Goal: Information Seeking & Learning: Understand process/instructions

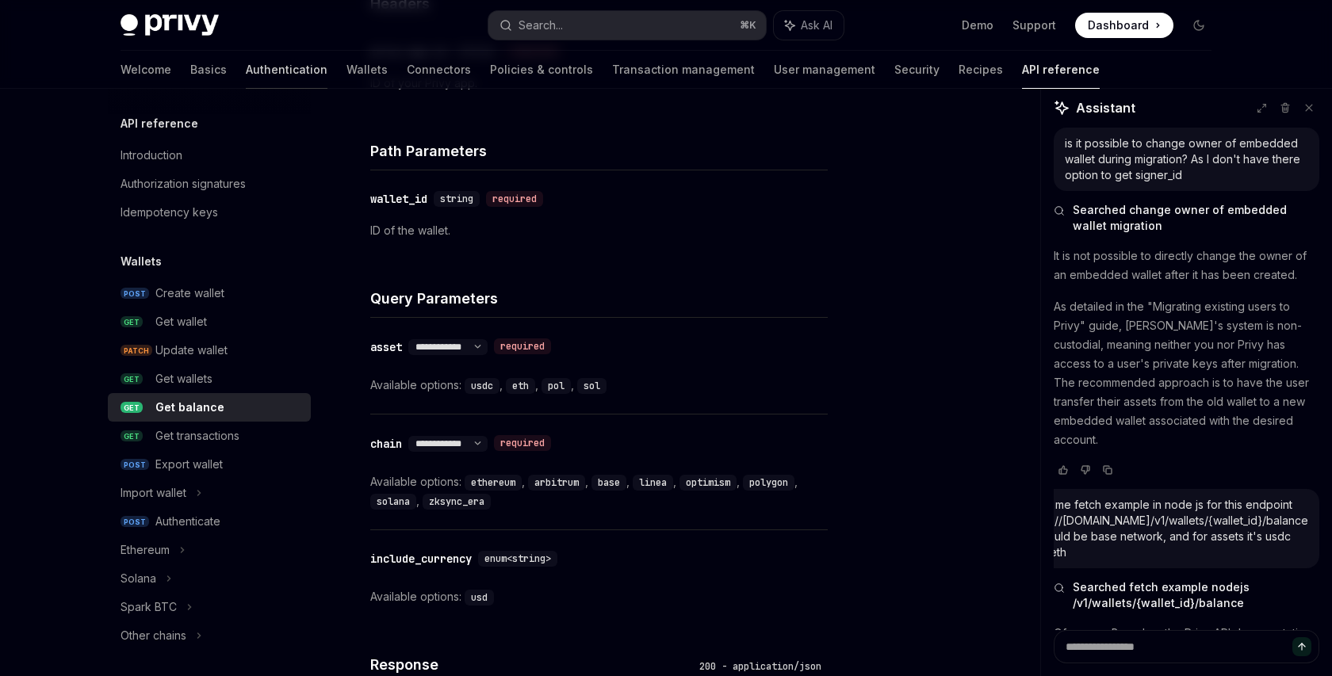
scroll to position [628, 0]
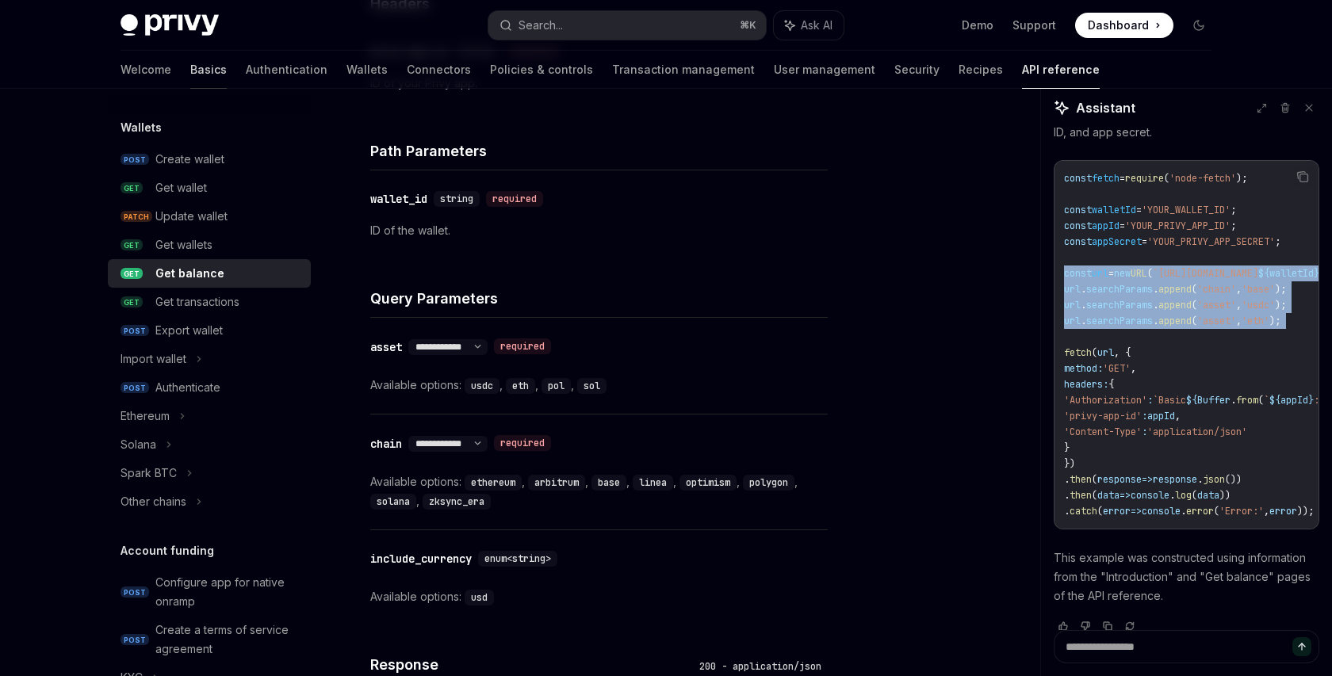
click at [190, 70] on link "Basics" at bounding box center [208, 70] width 36 height 38
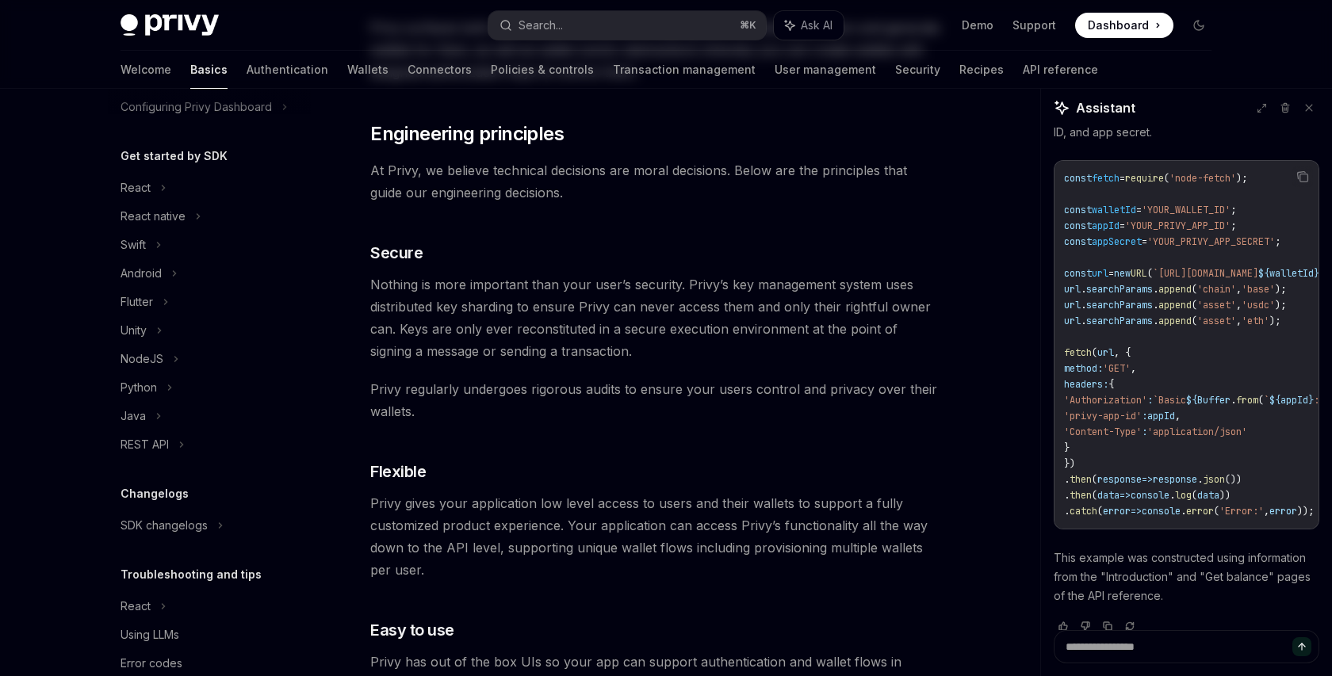
type textarea "*"
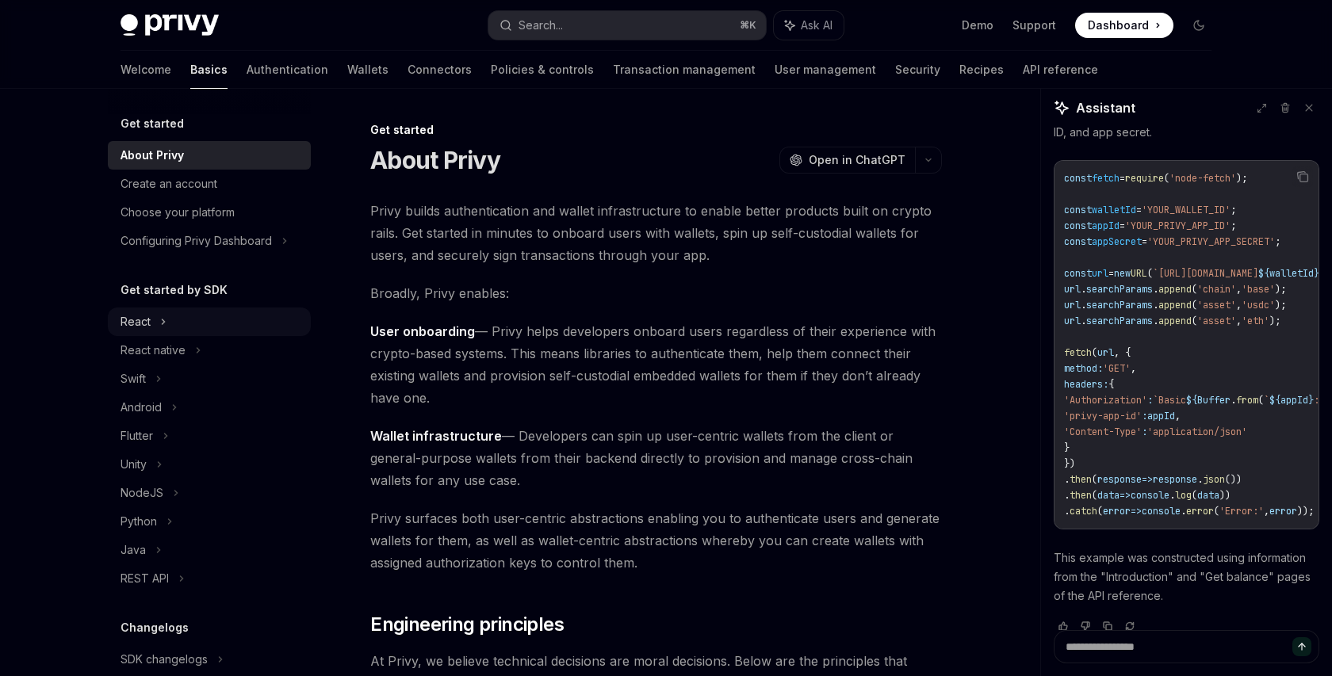
click at [152, 323] on div "React" at bounding box center [209, 322] width 203 height 29
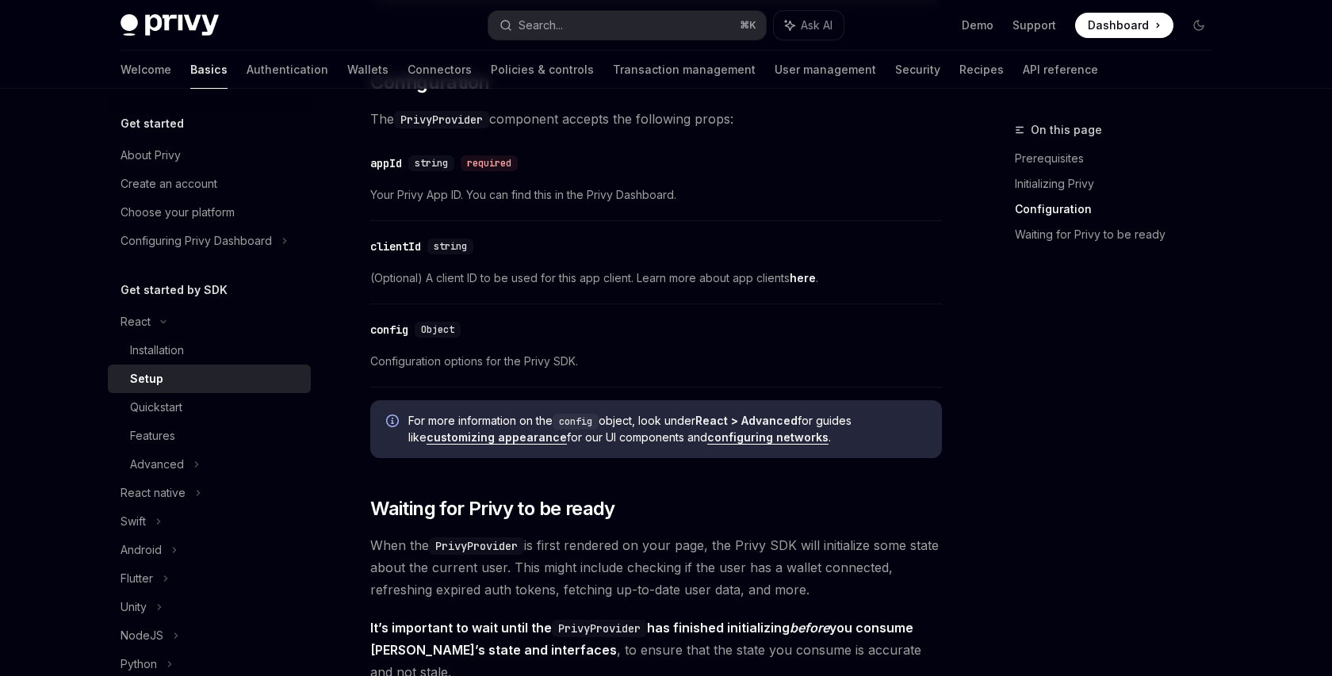
scroll to position [1191, 0]
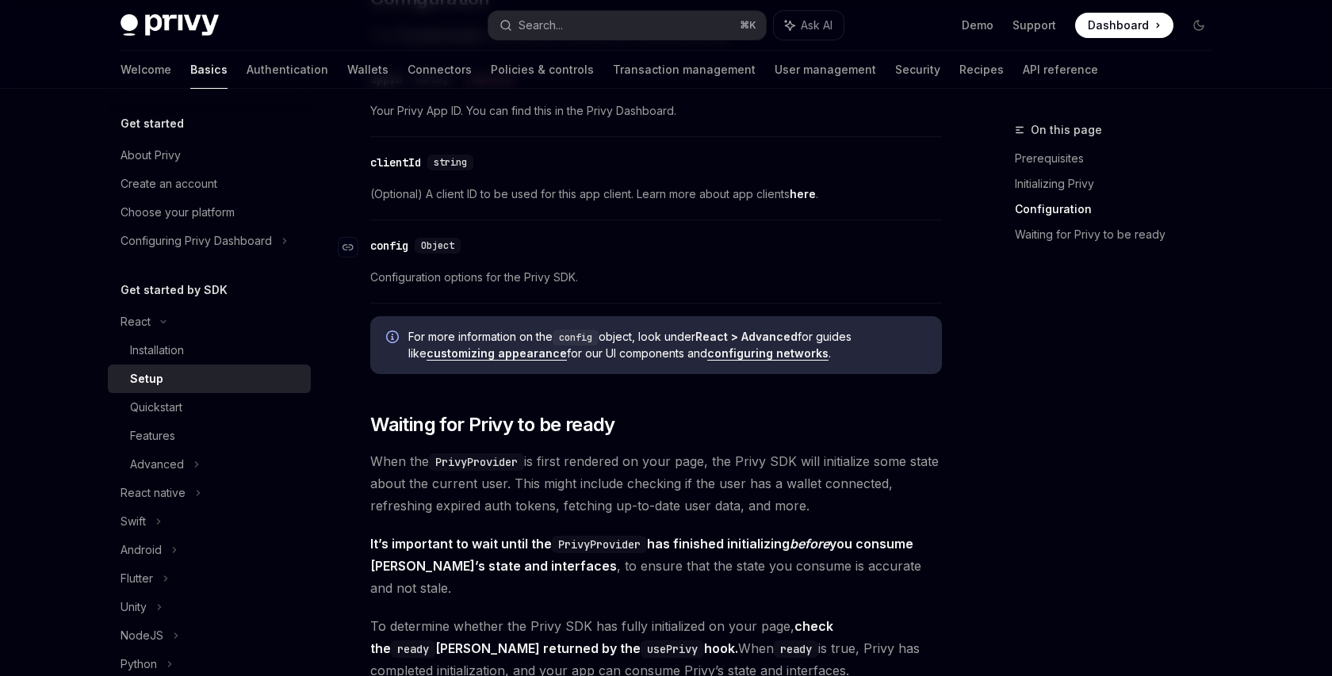
click at [405, 240] on div "config" at bounding box center [389, 246] width 38 height 16
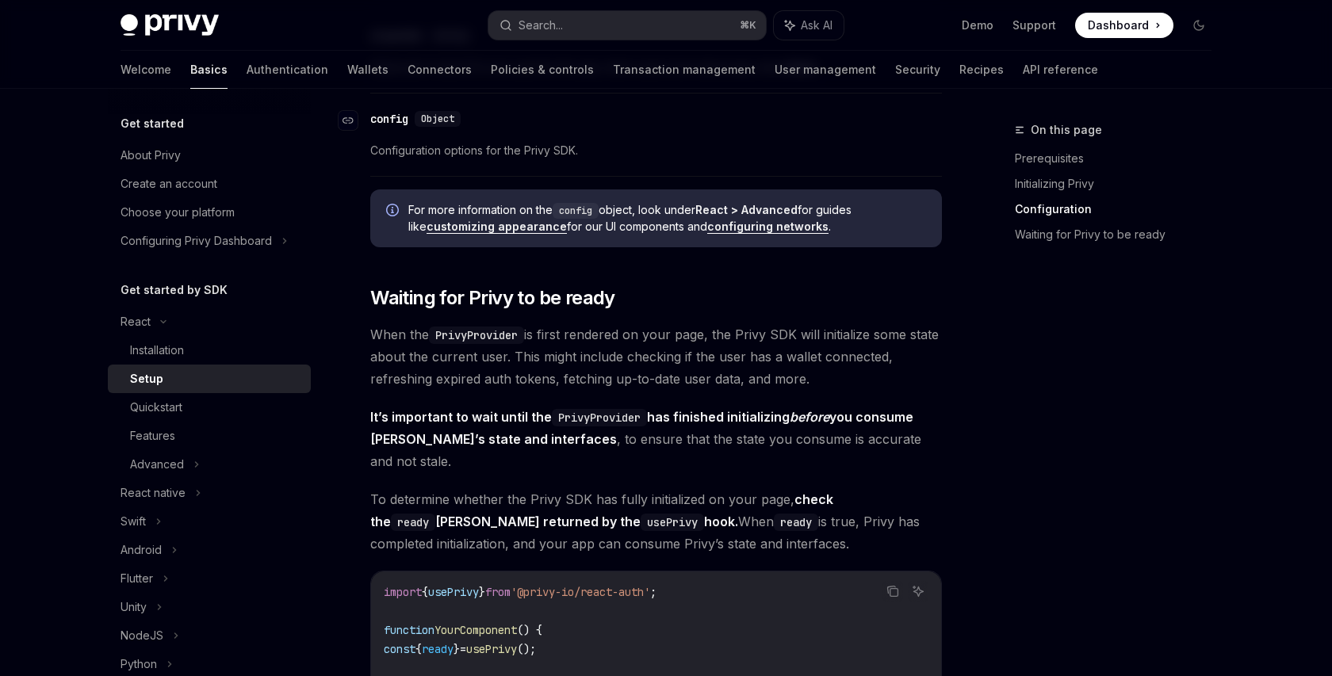
scroll to position [1322, 0]
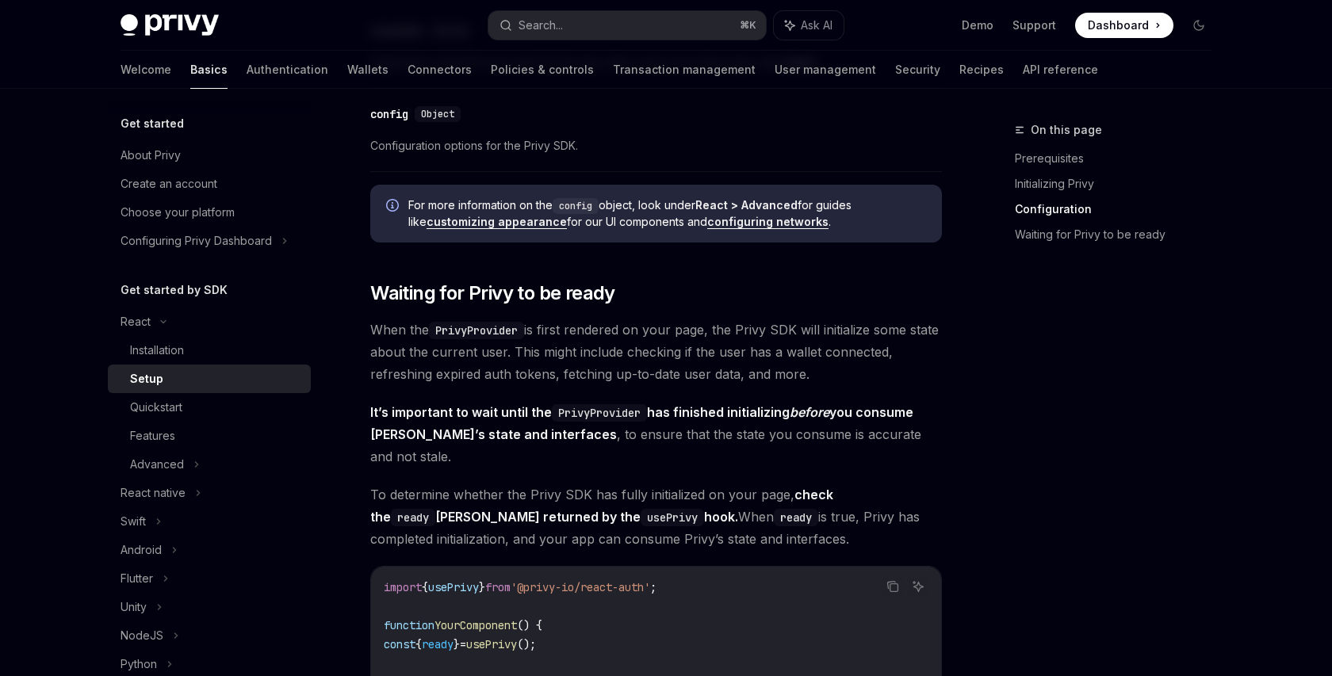
click at [539, 385] on div "​ Prerequisites Before you begin, make sure you have set up your Privy app and …" at bounding box center [656, 31] width 572 height 2309
click at [600, 14] on button "Search... ⌘ K" at bounding box center [626, 25] width 277 height 29
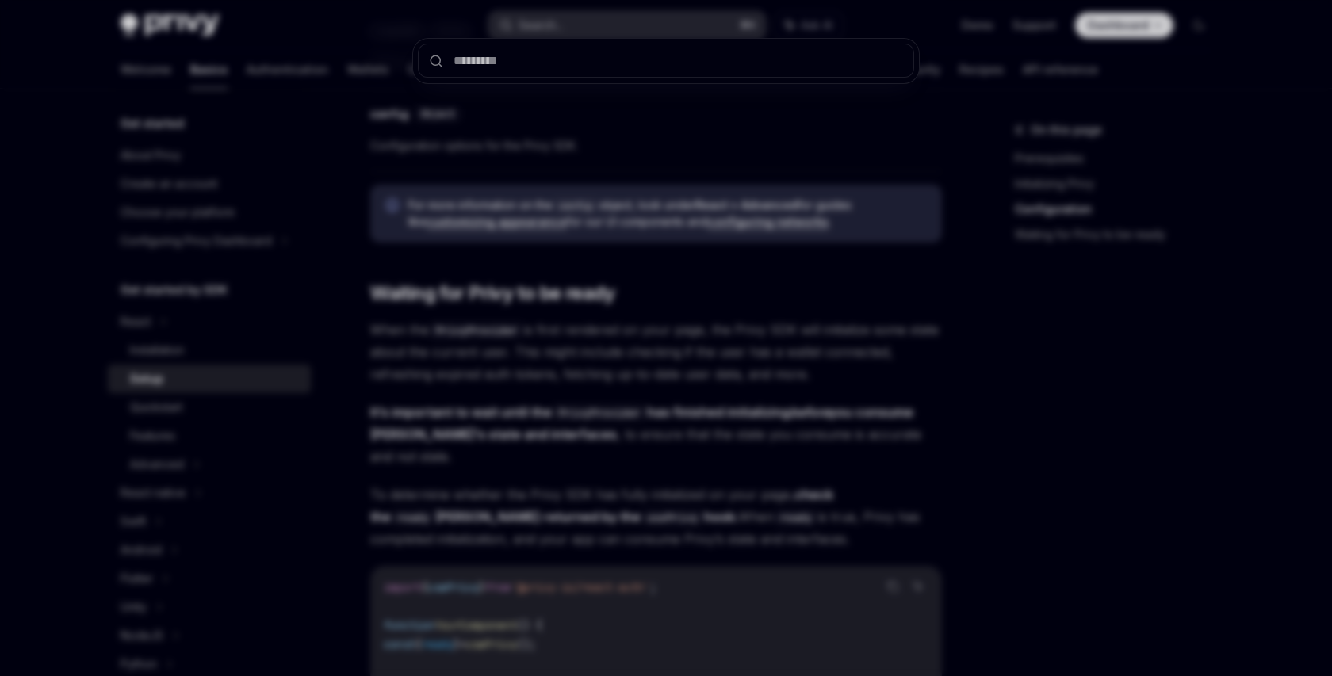
type input "**********"
type textarea "*"
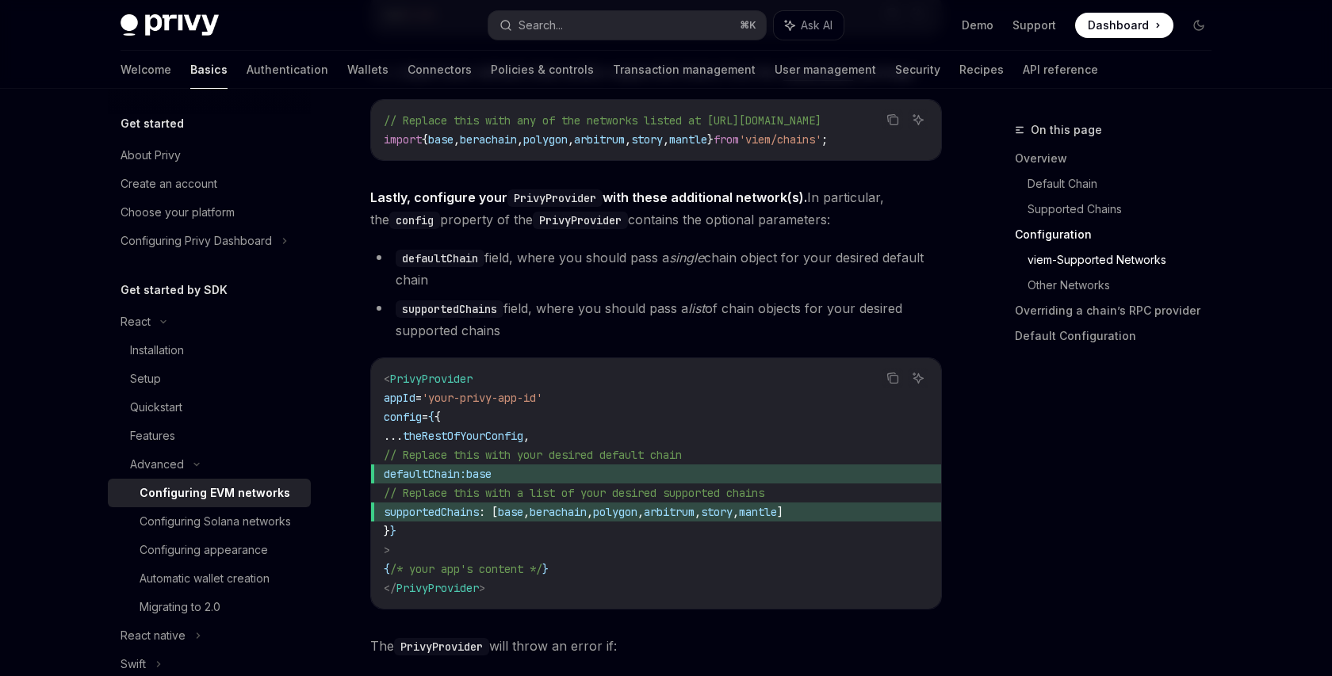
scroll to position [1903, 0]
click at [466, 482] on span "defaultChain:" at bounding box center [425, 475] width 82 height 14
click at [479, 520] on span "supportedChains" at bounding box center [431, 513] width 95 height 14
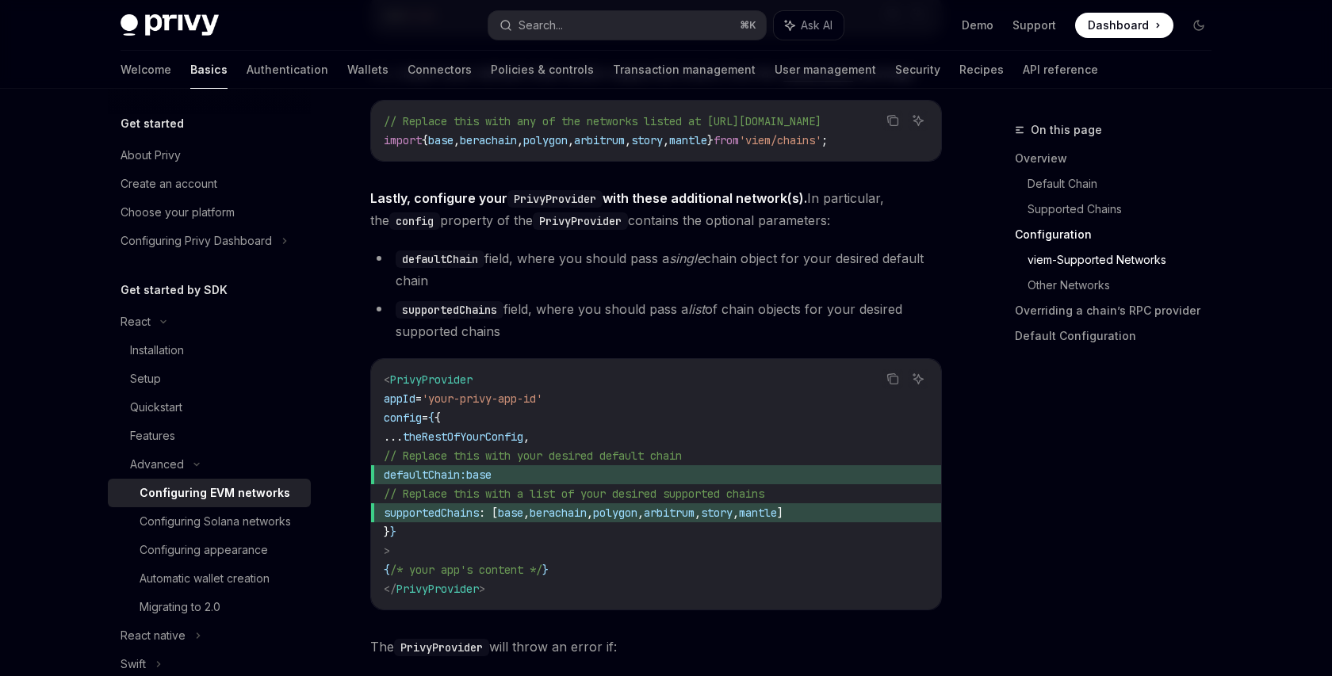
copy span "supportedChains"
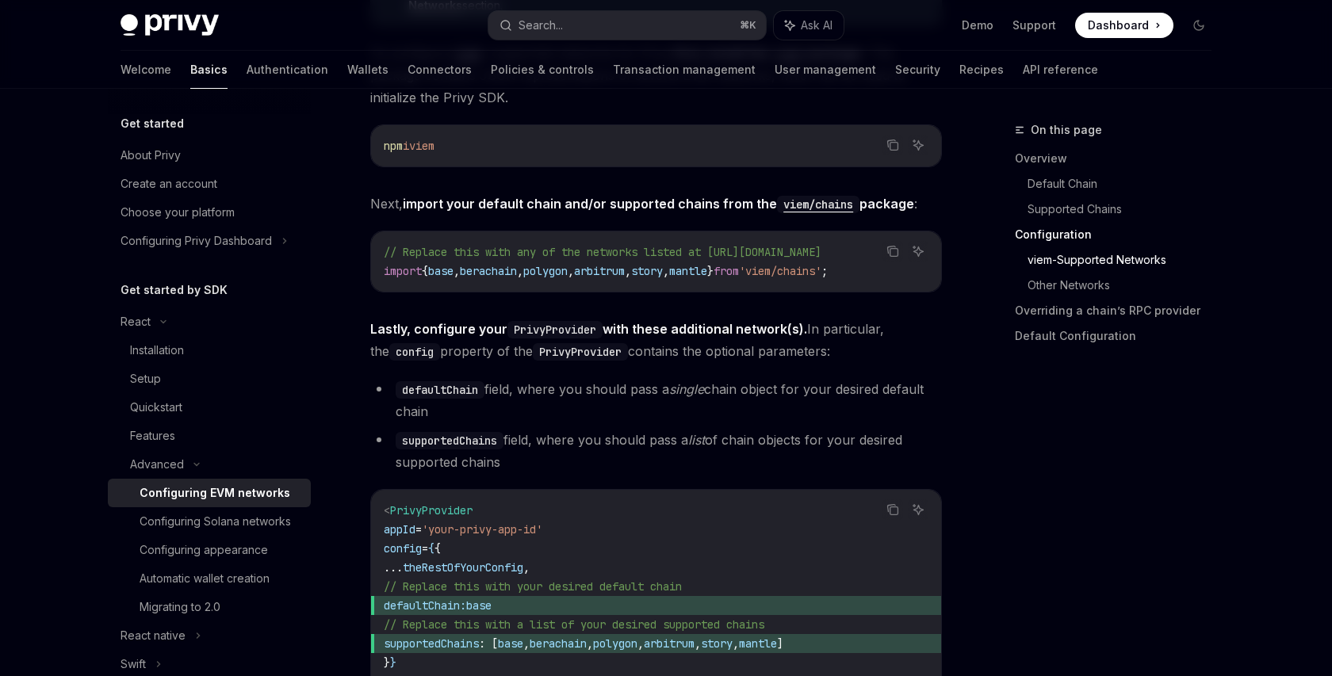
scroll to position [1758, 0]
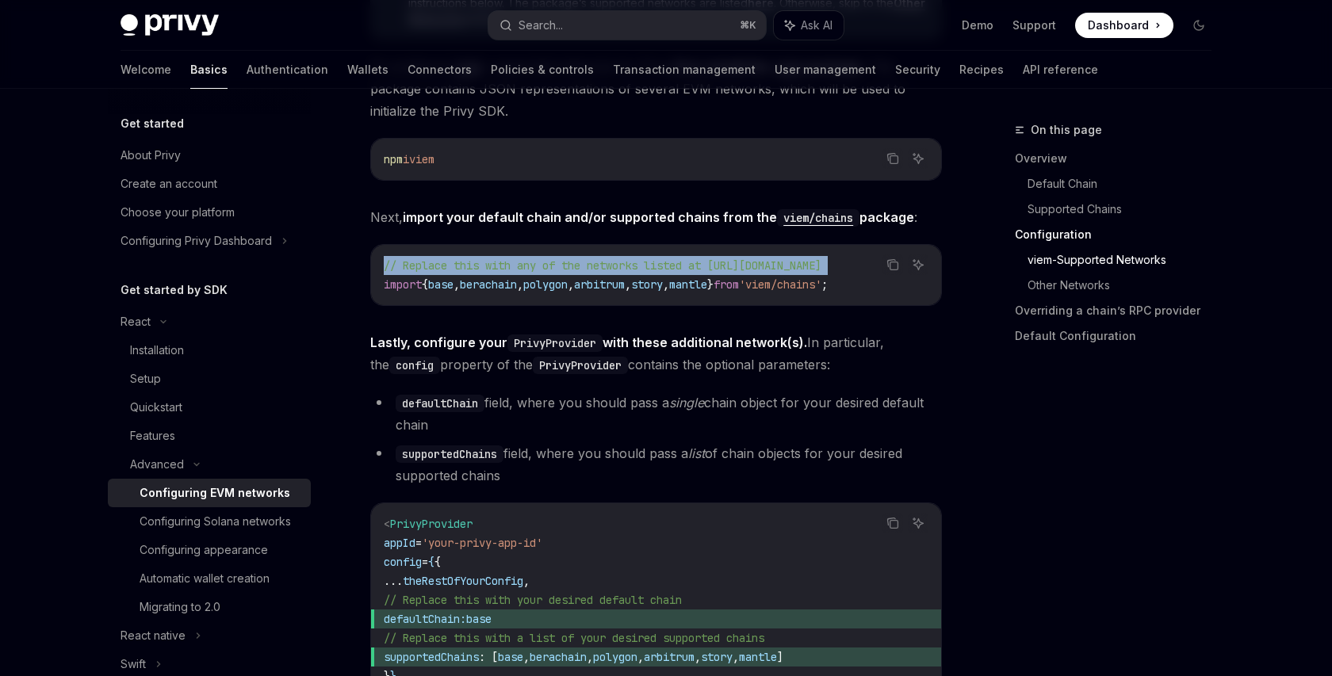
drag, startPoint x: 908, startPoint y: 284, endPoint x: 384, endPoint y: 286, distance: 524.0
click at [384, 286] on div "Copy Ask AI // Replace this with any of the networks listed at [URL][DOMAIN_NAM…" at bounding box center [656, 275] width 572 height 62
click at [400, 283] on span "import" at bounding box center [403, 284] width 38 height 14
drag, startPoint x: 385, startPoint y: 285, endPoint x: 909, endPoint y: 281, distance: 524.8
click at [909, 281] on div "Copy Ask AI // Replace this with any of the networks listed at [URL][DOMAIN_NAM…" at bounding box center [656, 275] width 572 height 62
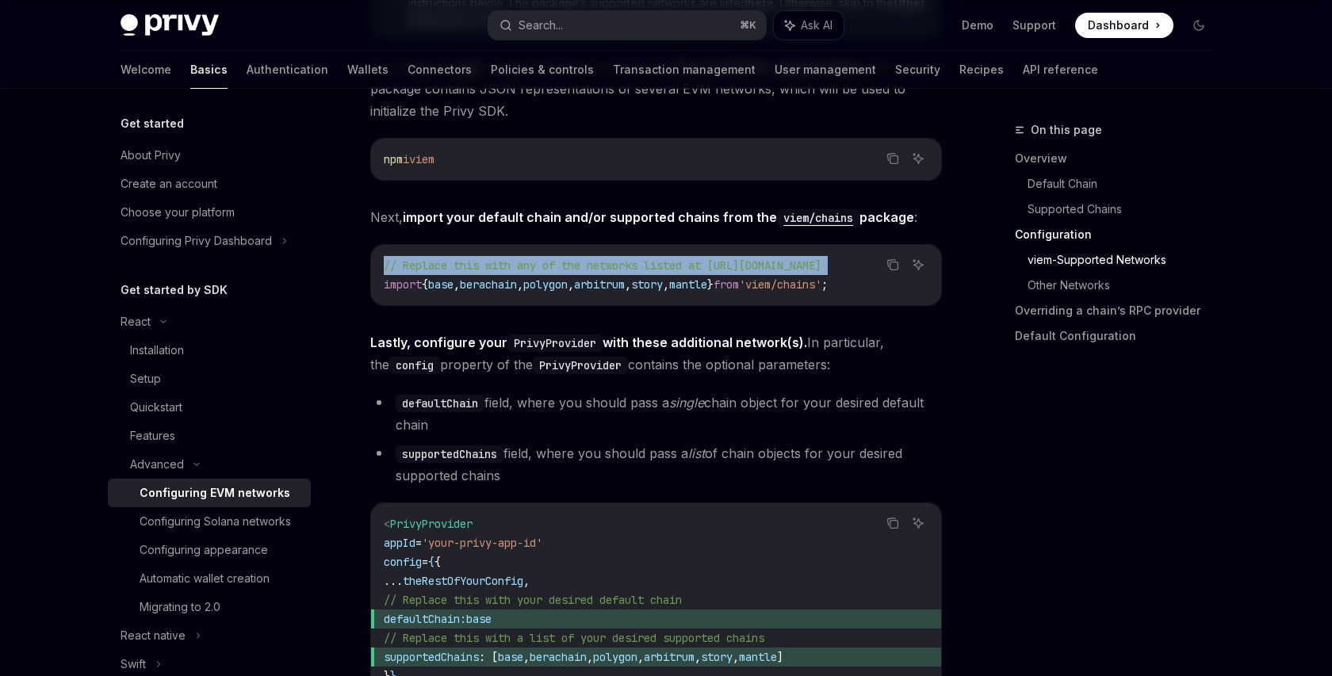
click at [909, 281] on div "Ask AI" at bounding box center [918, 289] width 38 height 16
click at [568, 278] on span "polygon" at bounding box center [545, 284] width 44 height 14
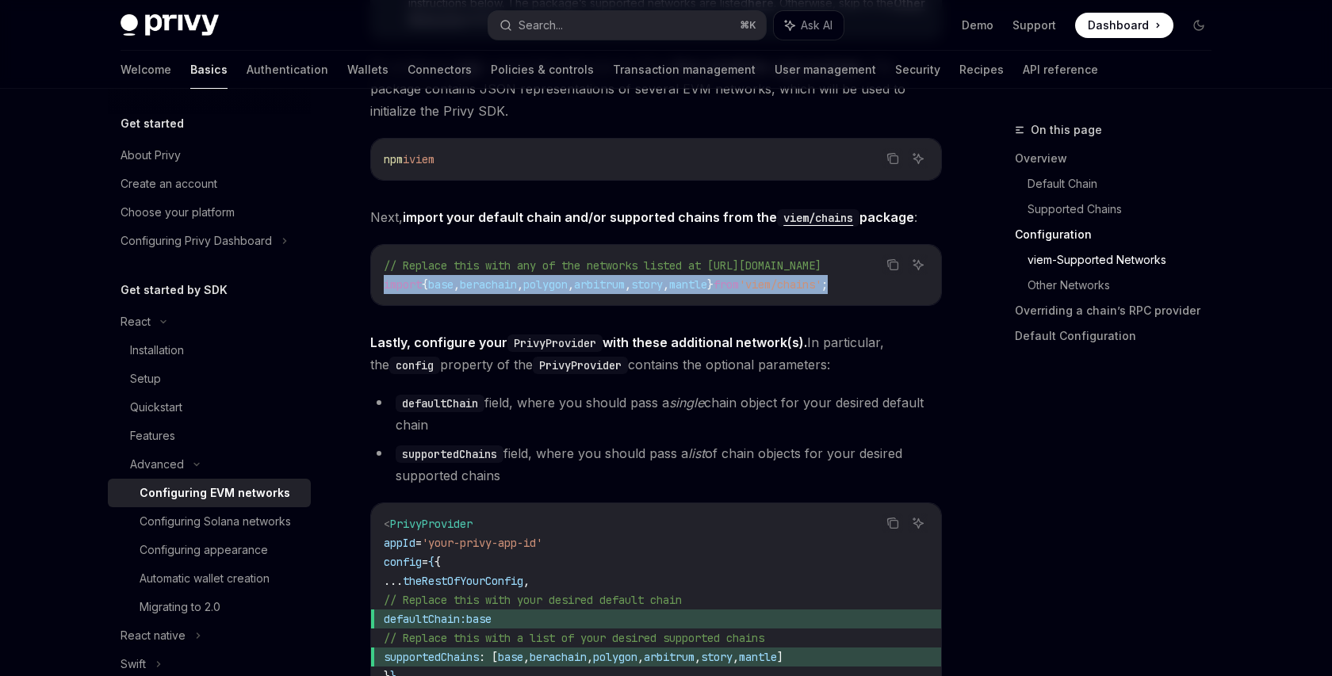
drag, startPoint x: 385, startPoint y: 284, endPoint x: 901, endPoint y: 274, distance: 517.0
click at [901, 274] on code "// Replace this with any of the networks listed at [URL][DOMAIN_NAME] import { …" at bounding box center [656, 275] width 545 height 38
copy span "import { base , berachain , polygon , arbitrum , story , mantle } from 'viem/ch…"
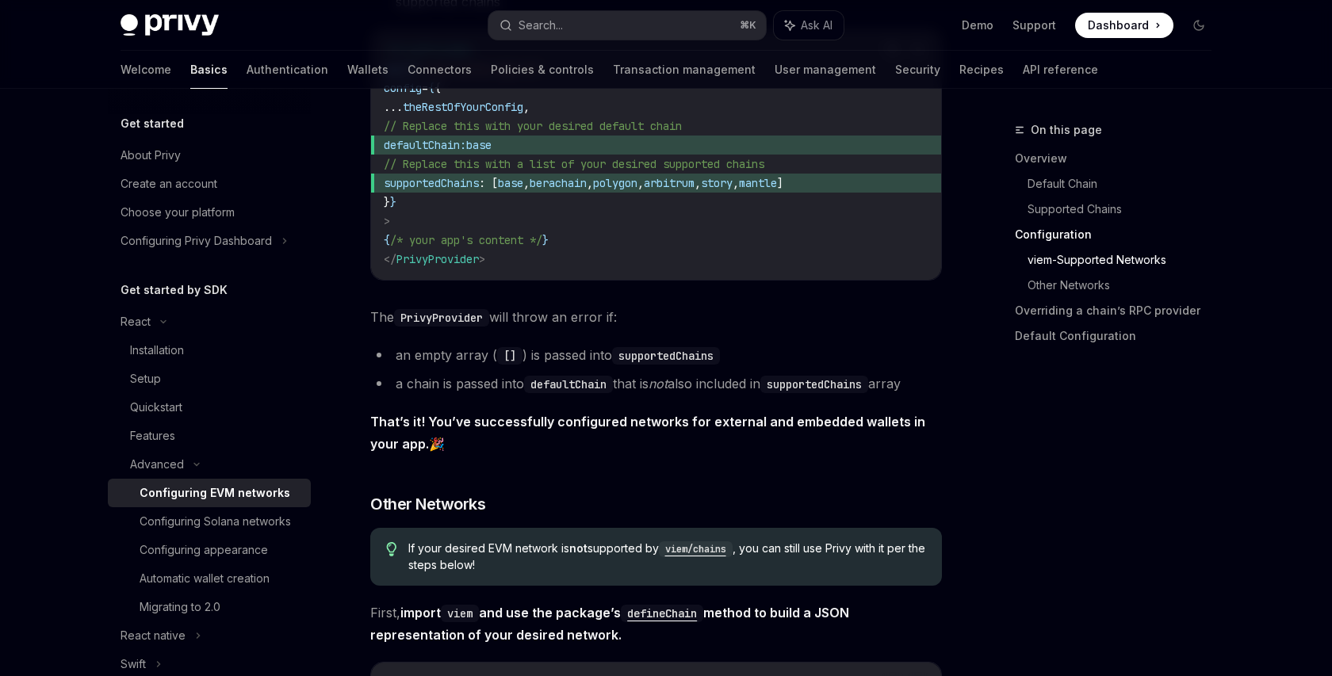
scroll to position [2274, 0]
